Goal: Task Accomplishment & Management: Use online tool/utility

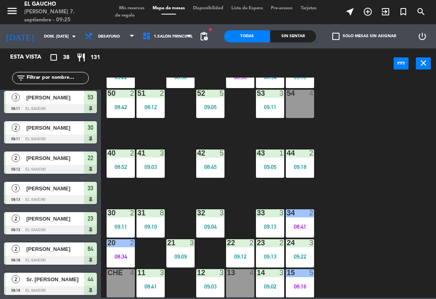
scroll to position [874, 0]
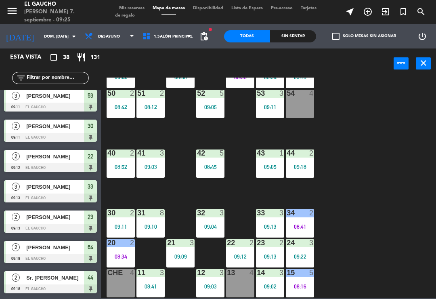
click at [391, 11] on span "exit_to_app" at bounding box center [386, 12] width 18 height 14
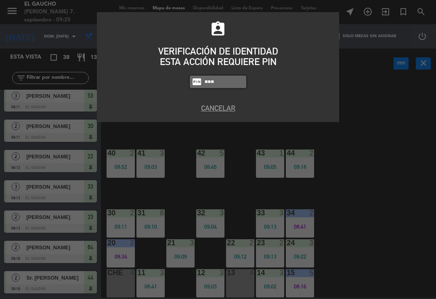
type input "0009"
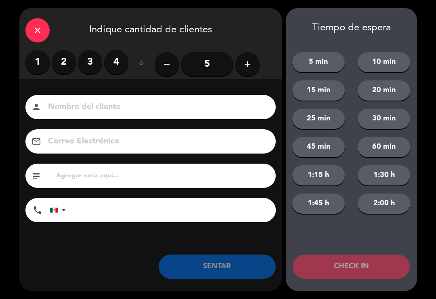
click at [68, 60] on label "2" at bounding box center [64, 62] width 24 height 24
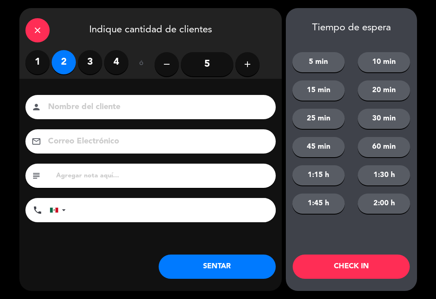
click at [219, 65] on input "5" at bounding box center [207, 64] width 52 height 24
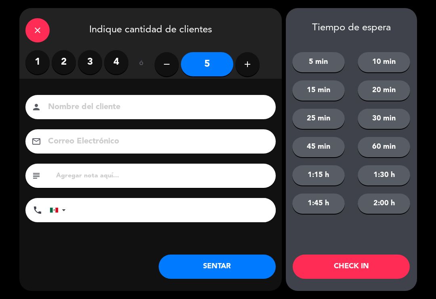
click at [253, 67] on button "add" at bounding box center [247, 64] width 24 height 24
type input "6"
click at [211, 107] on input at bounding box center [156, 107] width 218 height 14
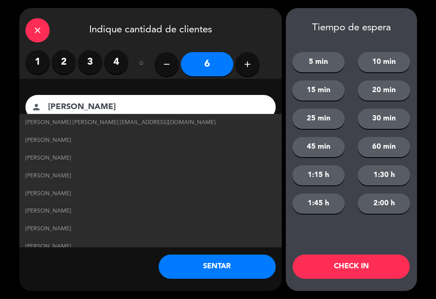
click at [169, 122] on span "[PERSON_NAME] [PERSON_NAME] [EMAIL_ADDRESS][DOMAIN_NAME]" at bounding box center [120, 122] width 190 height 9
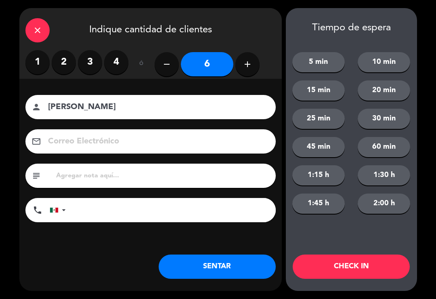
type input "[PERSON_NAME] [PERSON_NAME]"
type input "[EMAIL_ADDRESS][DOMAIN_NAME]"
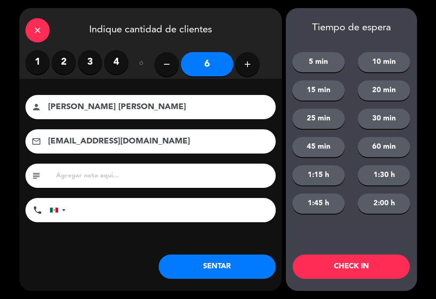
click at [248, 267] on button "SENTAR" at bounding box center [217, 266] width 117 height 24
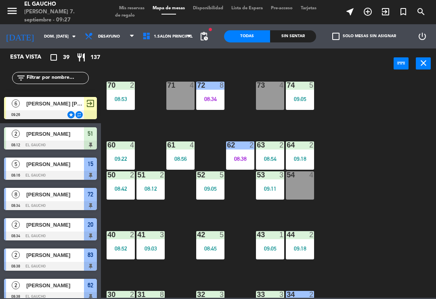
scroll to position [68, 0]
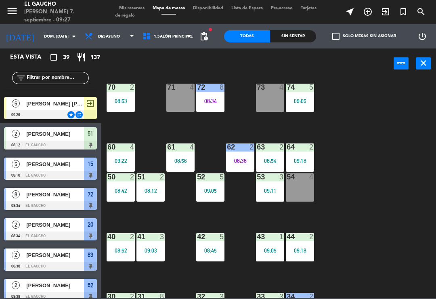
click at [114, 149] on div at bounding box center [120, 146] width 13 height 7
click at [412, 188] on div "84 4 08:50 80 7 08:45 83 2 08:38 82 10 08:46 81 10 08:46 70 2 08:53 71 4 72 8 0…" at bounding box center [270, 188] width 331 height 220
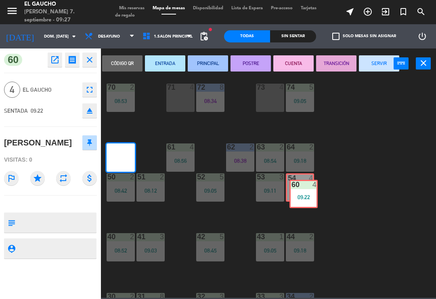
scroll to position [0, 0]
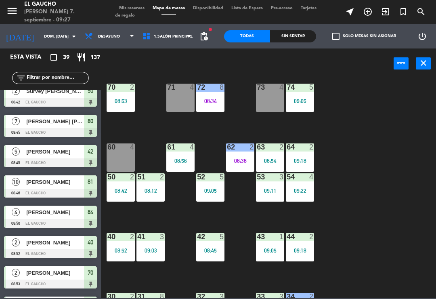
click at [122, 158] on div "60 4" at bounding box center [121, 157] width 28 height 28
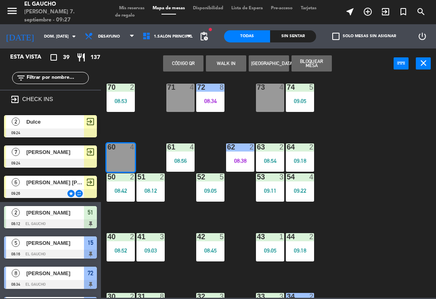
click at [74, 154] on span "[PERSON_NAME]" at bounding box center [55, 152] width 58 height 8
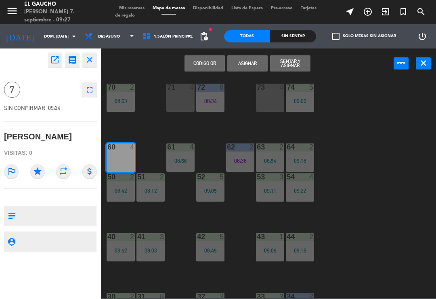
click at [299, 64] on button "Sentar y Asignar" at bounding box center [290, 63] width 40 height 16
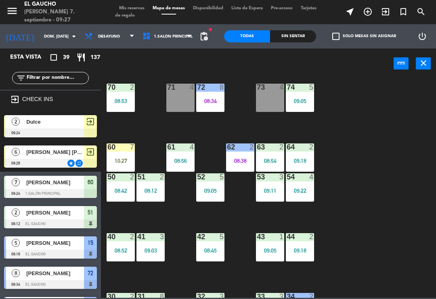
click at [151, 191] on div "08:12" at bounding box center [150, 191] width 28 height 6
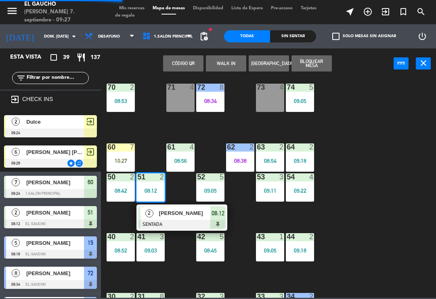
click at [179, 216] on span "[PERSON_NAME]" at bounding box center [185, 213] width 52 height 8
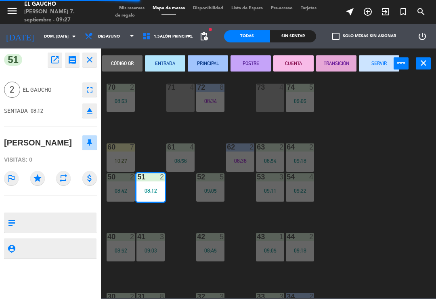
click at [380, 63] on button "SERVIR" at bounding box center [379, 63] width 40 height 16
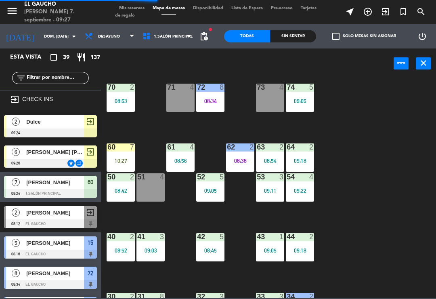
click at [156, 187] on div "51 4" at bounding box center [150, 187] width 28 height 28
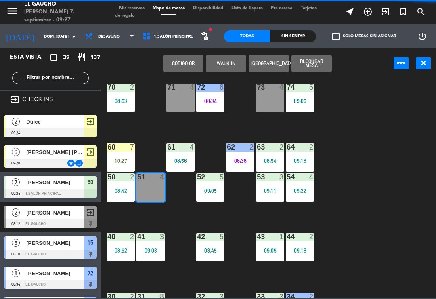
click at [73, 126] on div "Dulce" at bounding box center [54, 121] width 59 height 13
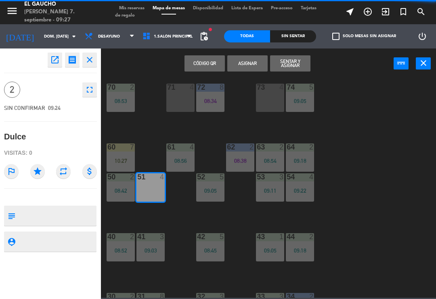
click at [298, 63] on button "Sentar y Asignar" at bounding box center [290, 63] width 40 height 16
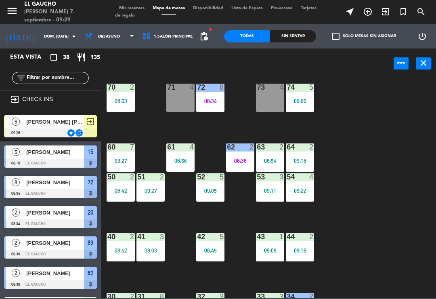
click at [388, 13] on icon "exit_to_app" at bounding box center [386, 12] width 10 height 10
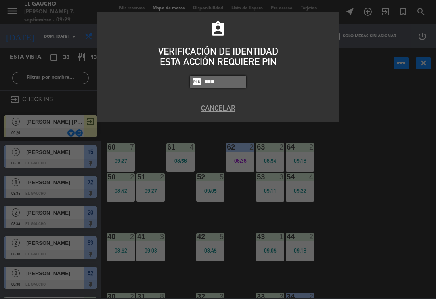
type input "0009"
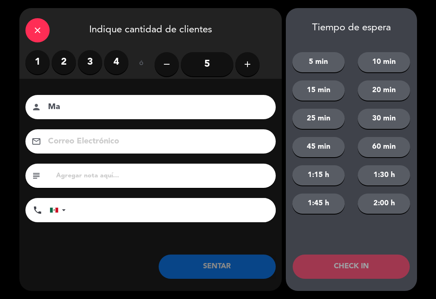
type input "M"
click at [65, 56] on label "2" at bounding box center [64, 62] width 24 height 24
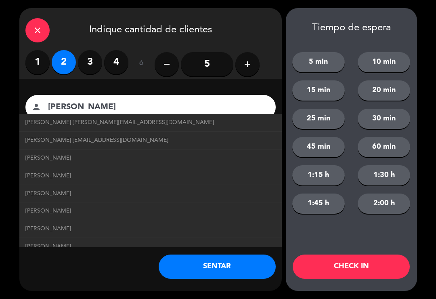
click at [124, 122] on span "[PERSON_NAME] [PERSON_NAME][EMAIL_ADDRESS][DOMAIN_NAME]" at bounding box center [119, 122] width 189 height 9
type input "[PERSON_NAME]"
type input "[EMAIL_ADDRESS][DOMAIN_NAME]"
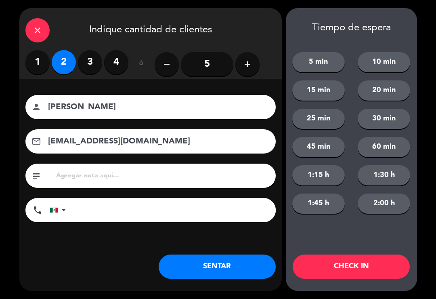
click at [332, 271] on button "CHECK IN" at bounding box center [351, 266] width 117 height 24
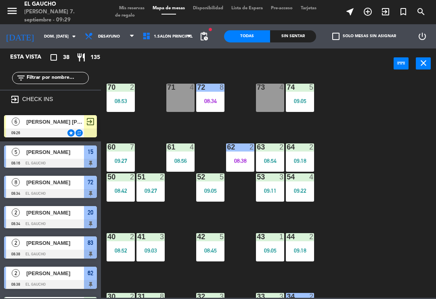
click at [147, 219] on div "84 4 08:50 80 7 08:45 83 2 08:38 82 10 08:46 81 10 08:46 70 2 08:53 71 4 72 8 0…" at bounding box center [270, 188] width 331 height 220
click at [118, 193] on div "08:42" at bounding box center [121, 191] width 28 height 6
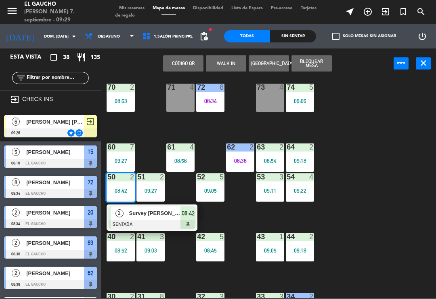
click at [152, 216] on span "Survey [PERSON_NAME]" at bounding box center [155, 213] width 52 height 8
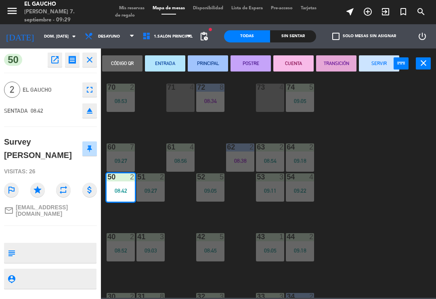
click at [384, 63] on button "SERVIR" at bounding box center [379, 63] width 40 height 16
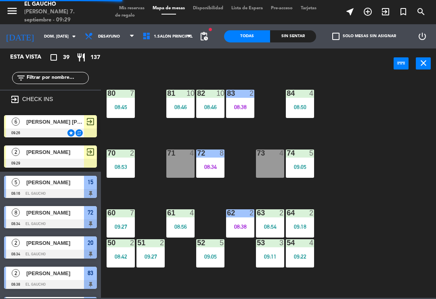
scroll to position [1, 0]
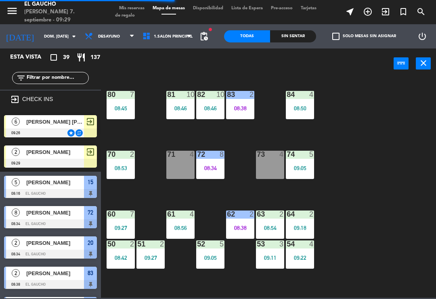
click at [265, 130] on div "84 4 08:50 80 7 08:45 83 2 08:38 82 10 08:46 81 10 08:46 70 2 08:53 71 4 72 8 0…" at bounding box center [270, 188] width 331 height 220
click at [253, 113] on div "83 2 08:38" at bounding box center [240, 105] width 28 height 28
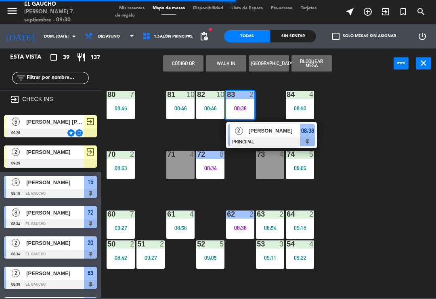
click at [265, 130] on span "[PERSON_NAME]" at bounding box center [275, 130] width 52 height 8
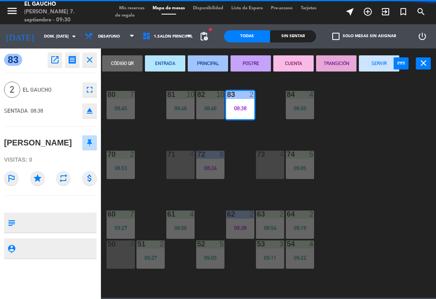
click at [380, 70] on button "SERVIR" at bounding box center [379, 63] width 40 height 16
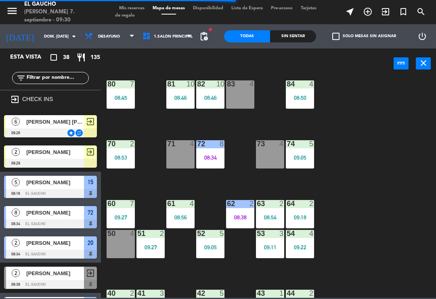
scroll to position [12, 0]
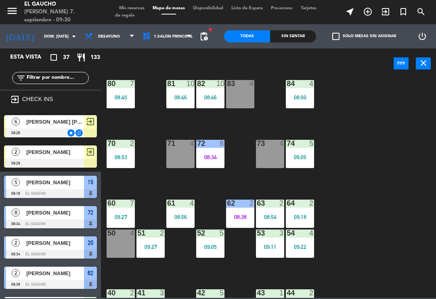
click at [85, 118] on div "exit_to_app" at bounding box center [90, 121] width 13 height 13
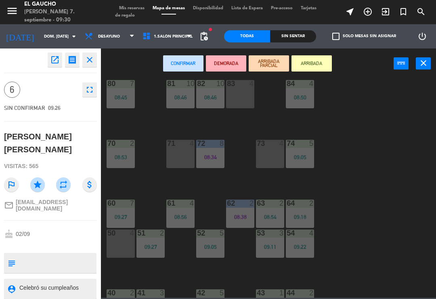
click at [242, 96] on div "83 4" at bounding box center [240, 94] width 28 height 28
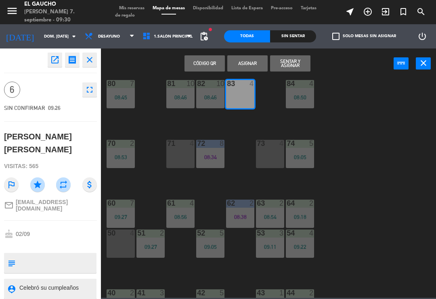
click at [297, 65] on button "Sentar y Asignar" at bounding box center [290, 63] width 40 height 16
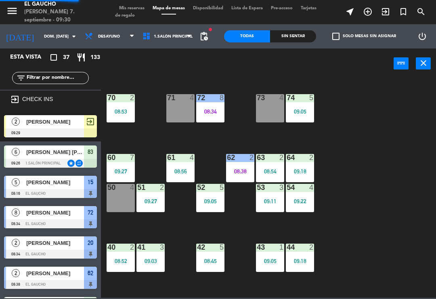
scroll to position [96, 0]
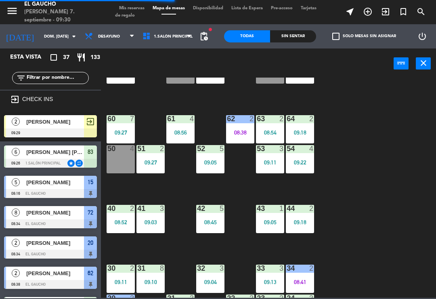
click at [128, 160] on div "50 4" at bounding box center [121, 159] width 28 height 28
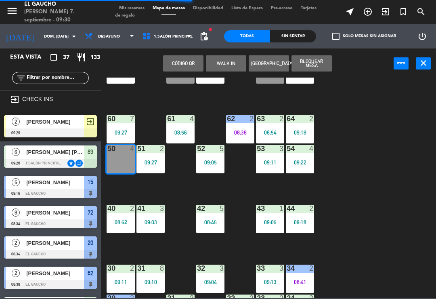
click at [87, 124] on span "exit_to_app" at bounding box center [91, 122] width 10 height 10
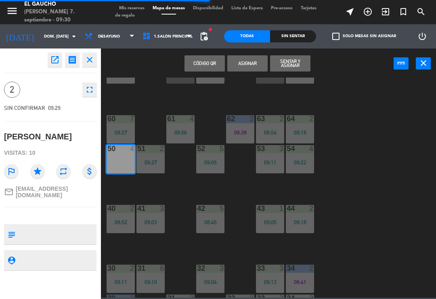
click at [304, 70] on button "Sentar y Asignar" at bounding box center [290, 63] width 40 height 16
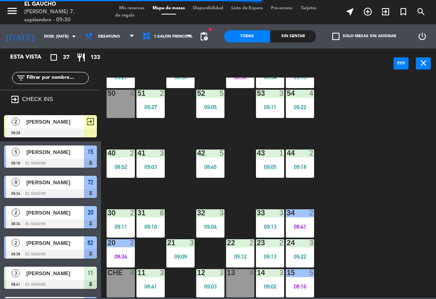
scroll to position [151, 0]
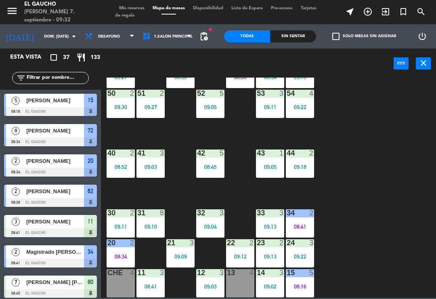
click at [384, 15] on icon "exit_to_app" at bounding box center [386, 12] width 10 height 10
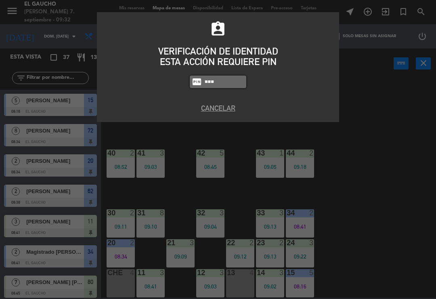
type input "0009"
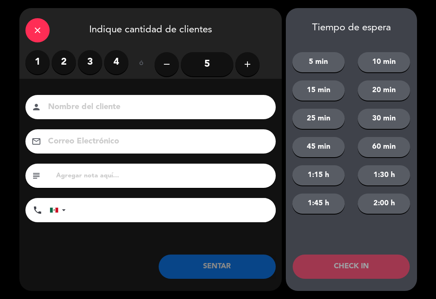
click at [214, 58] on input "5" at bounding box center [207, 64] width 52 height 24
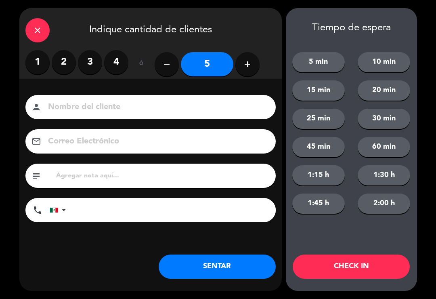
click at [253, 65] on button "add" at bounding box center [247, 64] width 24 height 24
type input "6"
click at [170, 100] on input at bounding box center [156, 107] width 218 height 14
type input "[PERSON_NAME]"
click at [372, 269] on button "CHECK IN" at bounding box center [351, 266] width 117 height 24
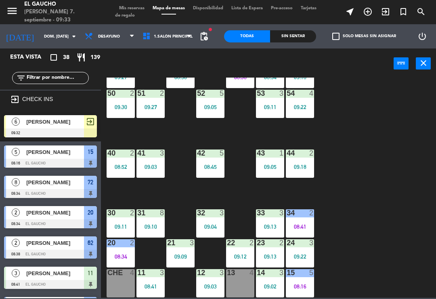
click at [384, 13] on icon "exit_to_app" at bounding box center [386, 12] width 10 height 10
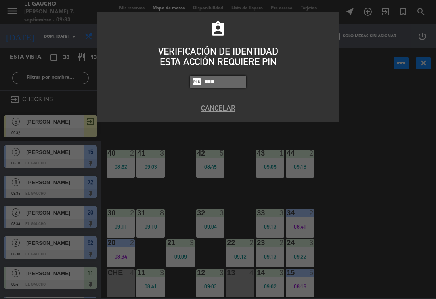
type input "0009"
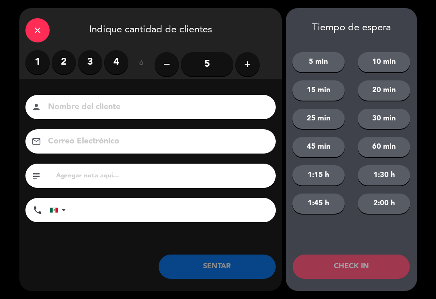
click at [210, 68] on input "5" at bounding box center [207, 64] width 52 height 24
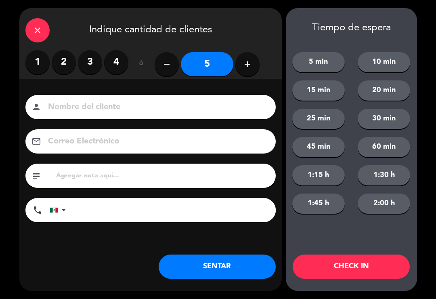
click at [256, 64] on button "add" at bounding box center [247, 64] width 24 height 24
type input "6"
click at [230, 102] on input at bounding box center [156, 107] width 218 height 14
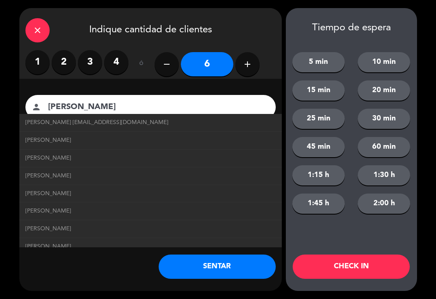
type input "[PERSON_NAME]"
click at [127, 121] on span "[PERSON_NAME] [EMAIL_ADDRESS][DOMAIN_NAME]" at bounding box center [96, 122] width 143 height 9
type input "[EMAIL_ADDRESS][DOMAIN_NAME]"
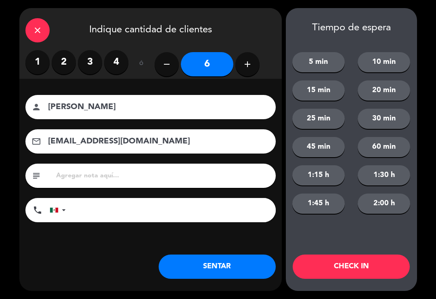
click at [338, 265] on button "CHECK IN" at bounding box center [351, 266] width 117 height 24
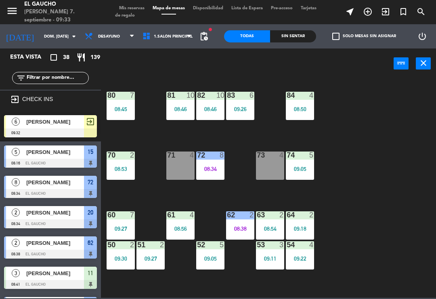
scroll to position [-2, 0]
